Goal: Navigation & Orientation: Go to known website

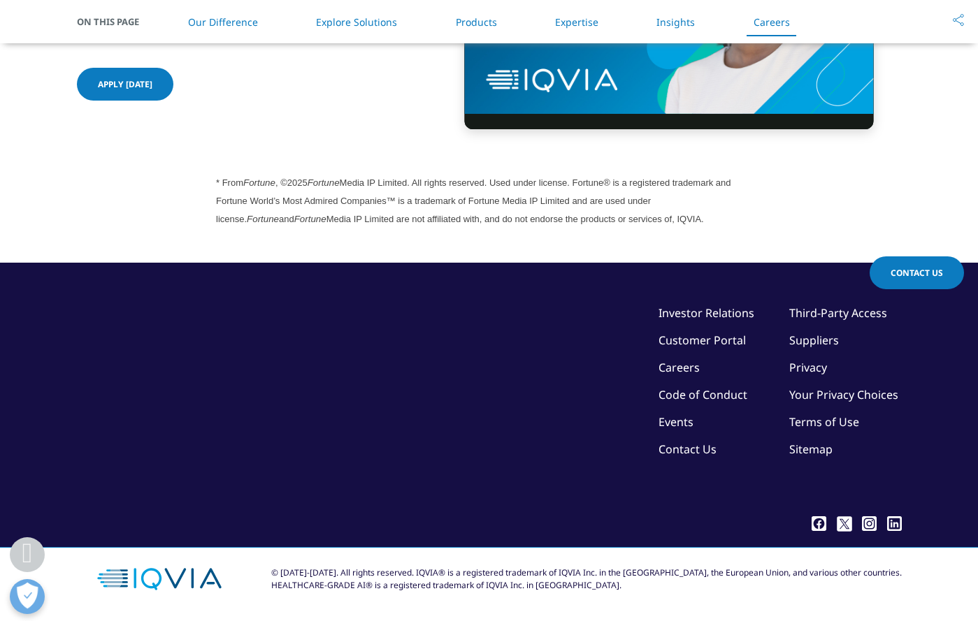
scroll to position [3816, 0]
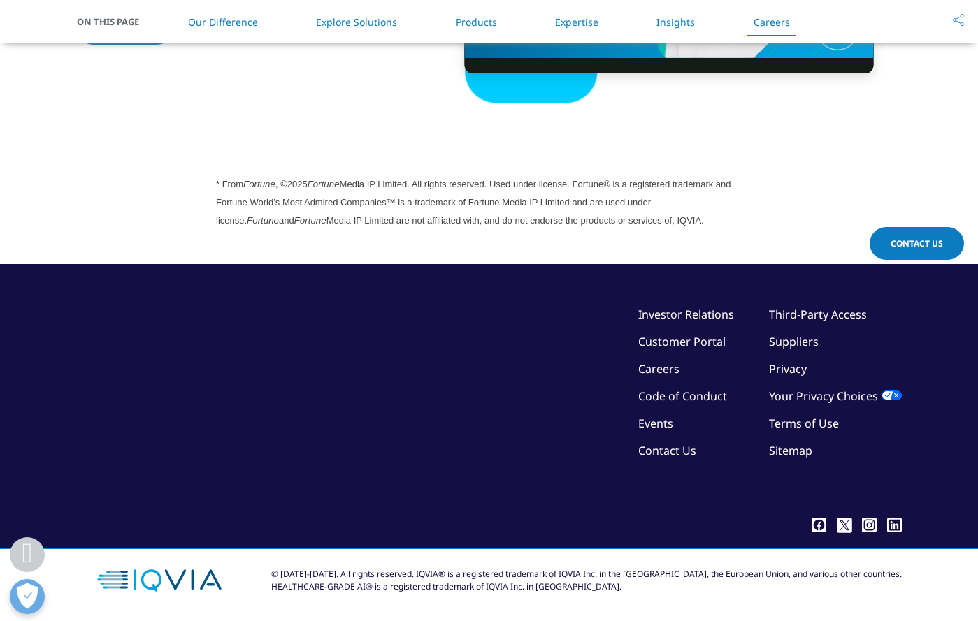
click at [696, 313] on link "Investor Relations" at bounding box center [686, 314] width 96 height 15
